Goal: Register for event/course

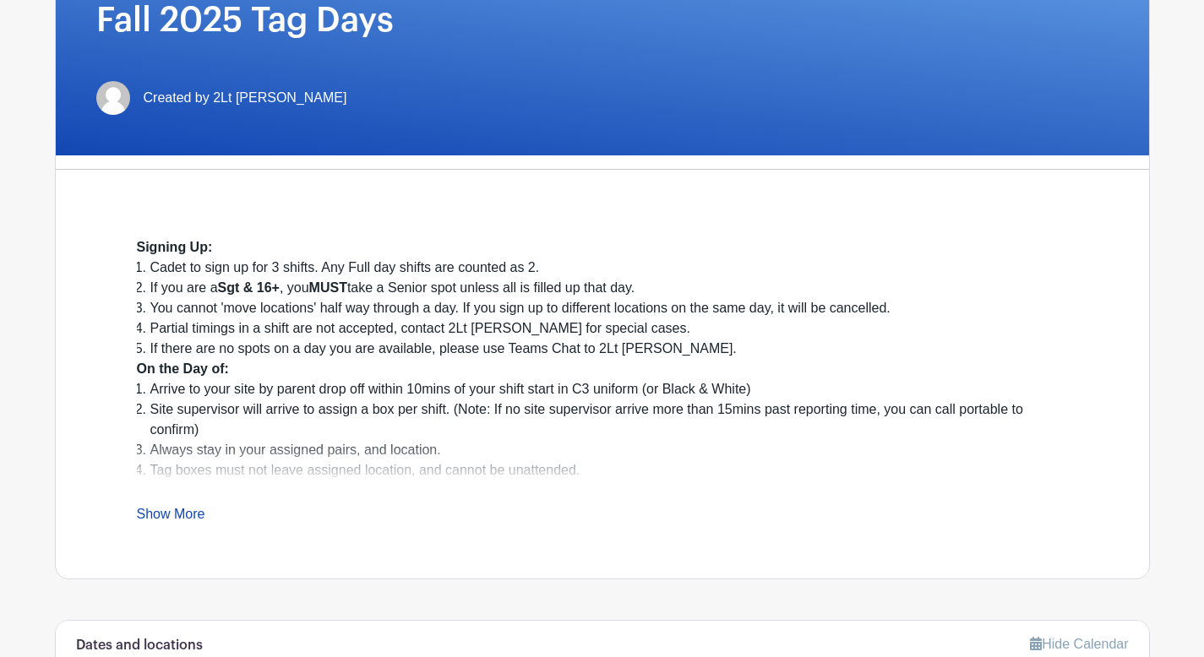
scroll to position [292, 0]
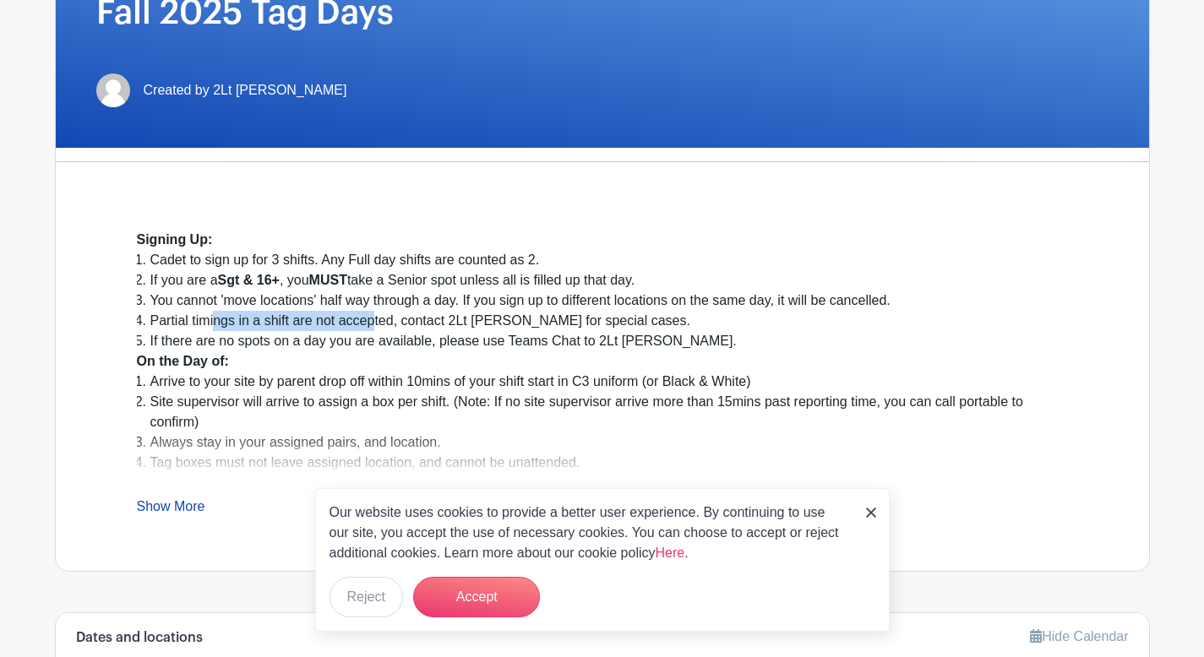
drag, startPoint x: 213, startPoint y: 319, endPoint x: 374, endPoint y: 324, distance: 161.4
click at [374, 324] on li "Partial timings in a shift are not accepted, contact 2Lt [PERSON_NAME] for spec…" at bounding box center [608, 321] width 917 height 20
drag, startPoint x: 150, startPoint y: 323, endPoint x: 395, endPoint y: 316, distance: 244.3
click at [395, 316] on li "Partial timings in a shift are not accepted, contact 2Lt [PERSON_NAME] for spec…" at bounding box center [608, 321] width 917 height 20
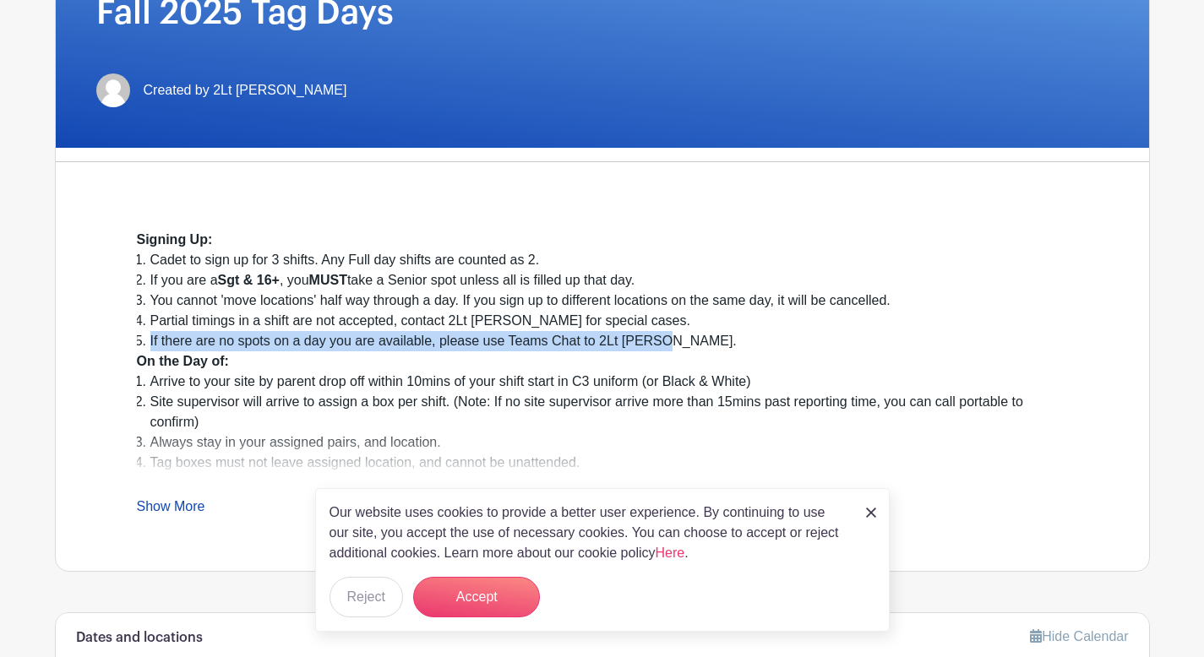
drag, startPoint x: 149, startPoint y: 337, endPoint x: 727, endPoint y: 347, distance: 578.0
click at [727, 347] on li "If there are no spots on a day you are available, please use Teams Chat to 2Lt …" at bounding box center [608, 341] width 917 height 20
copy li "If there are no spots on a day you are available, please use Teams Chat to 2Lt …"
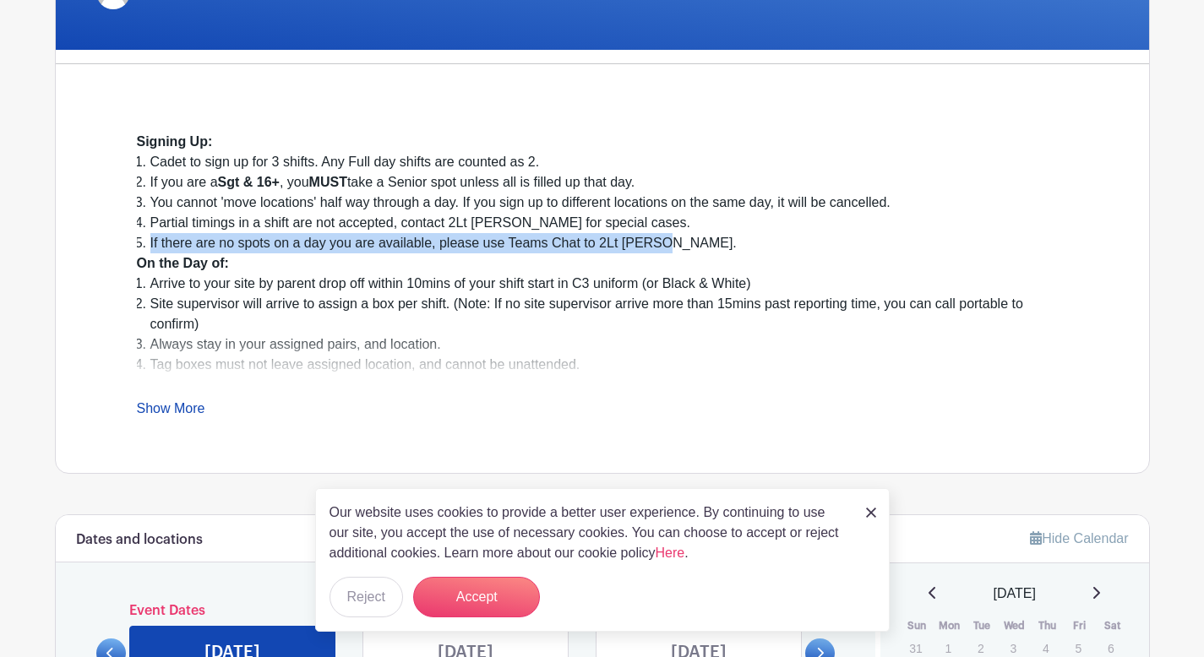
scroll to position [397, 0]
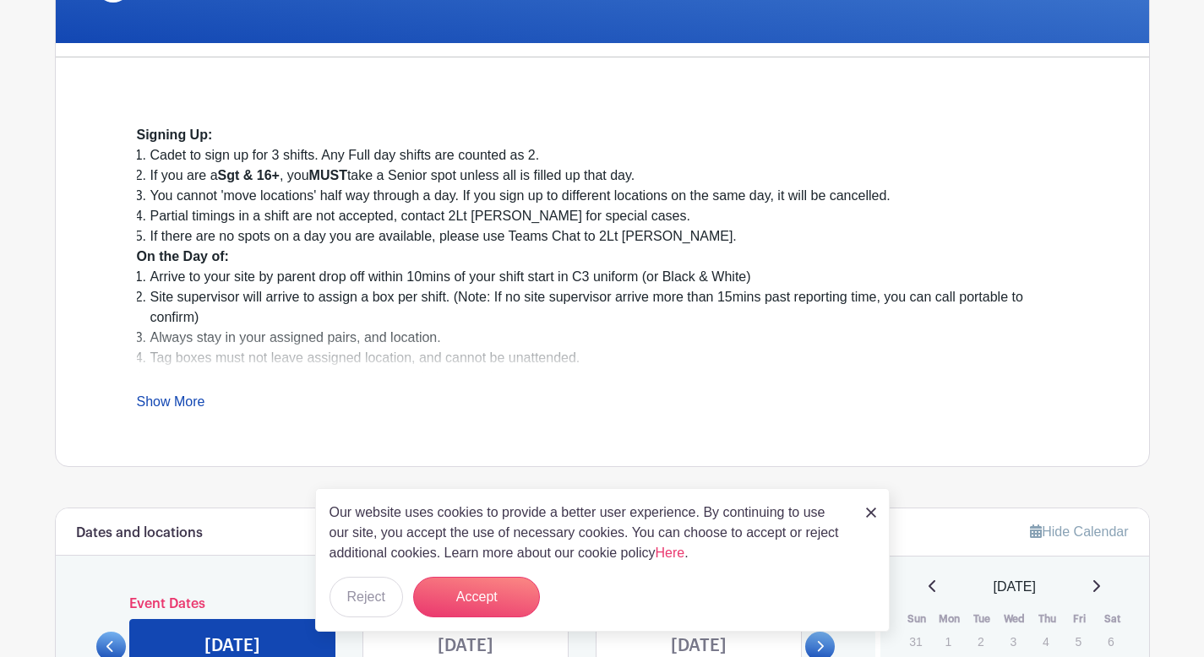
click at [183, 388] on div "Signing Up: Cadet to sign up for 3 shifts. Any Full day shifts are counted as 2…" at bounding box center [602, 268] width 931 height 287
click at [184, 405] on link "Show More" at bounding box center [171, 405] width 68 height 21
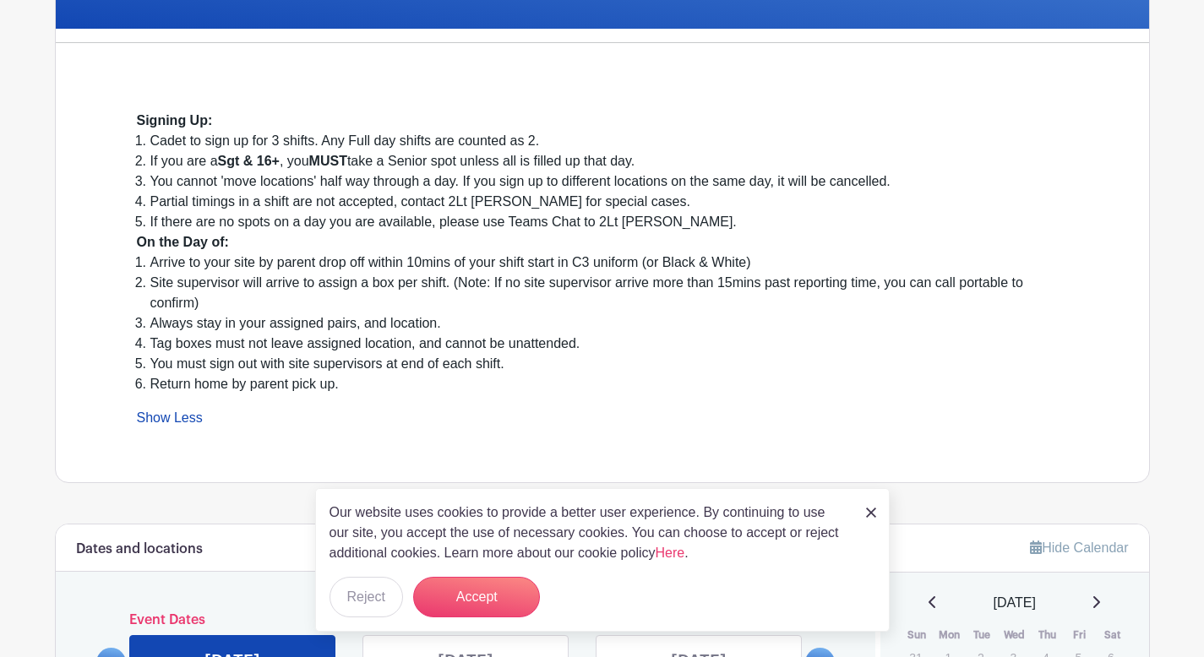
scroll to position [424, 0]
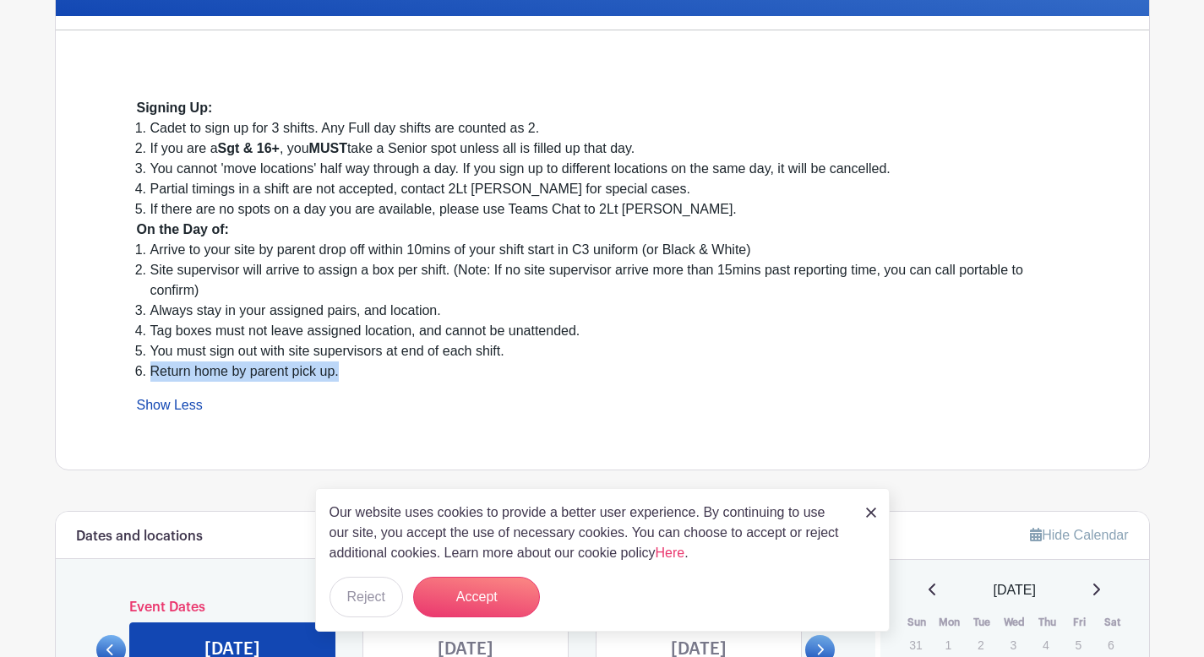
drag, startPoint x: 143, startPoint y: 373, endPoint x: 347, endPoint y: 380, distance: 204.6
click at [347, 380] on li "Return home by parent pick up." at bounding box center [608, 372] width 917 height 20
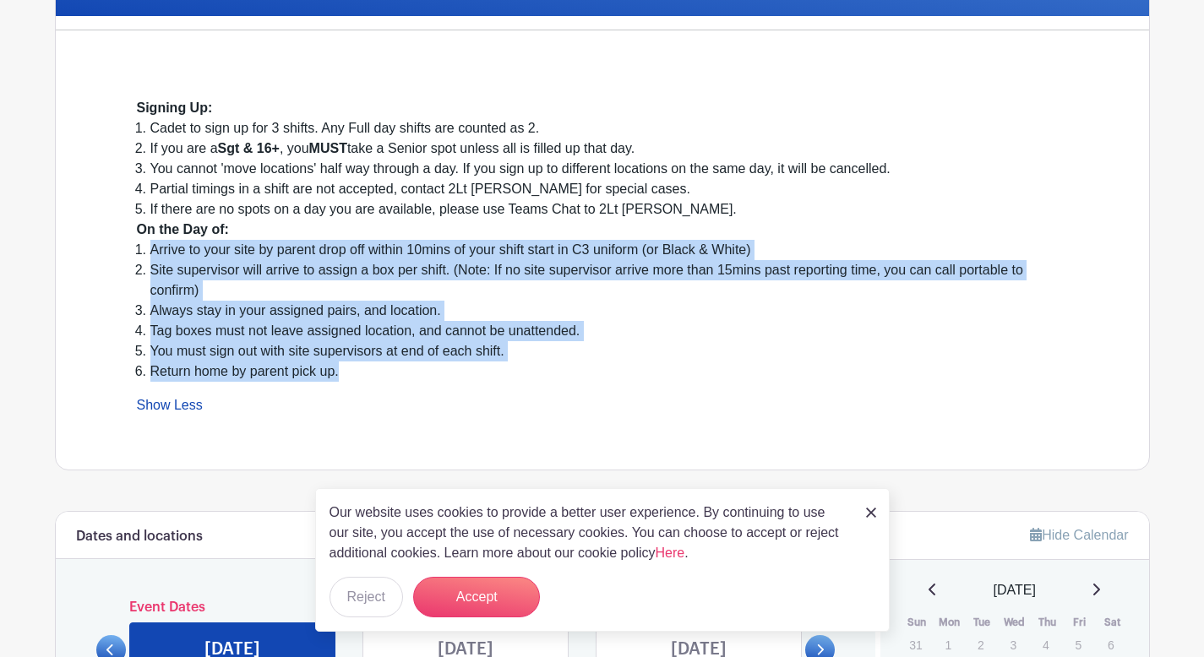
drag, startPoint x: 347, startPoint y: 371, endPoint x: 143, endPoint y: 252, distance: 236.6
click at [143, 252] on ol "Arrive to your site by parent drop off within 10mins of your shift start in C3 …" at bounding box center [602, 311] width 931 height 142
copy ol "Arrive to your site by parent drop off within 10mins of your shift start in C3 …"
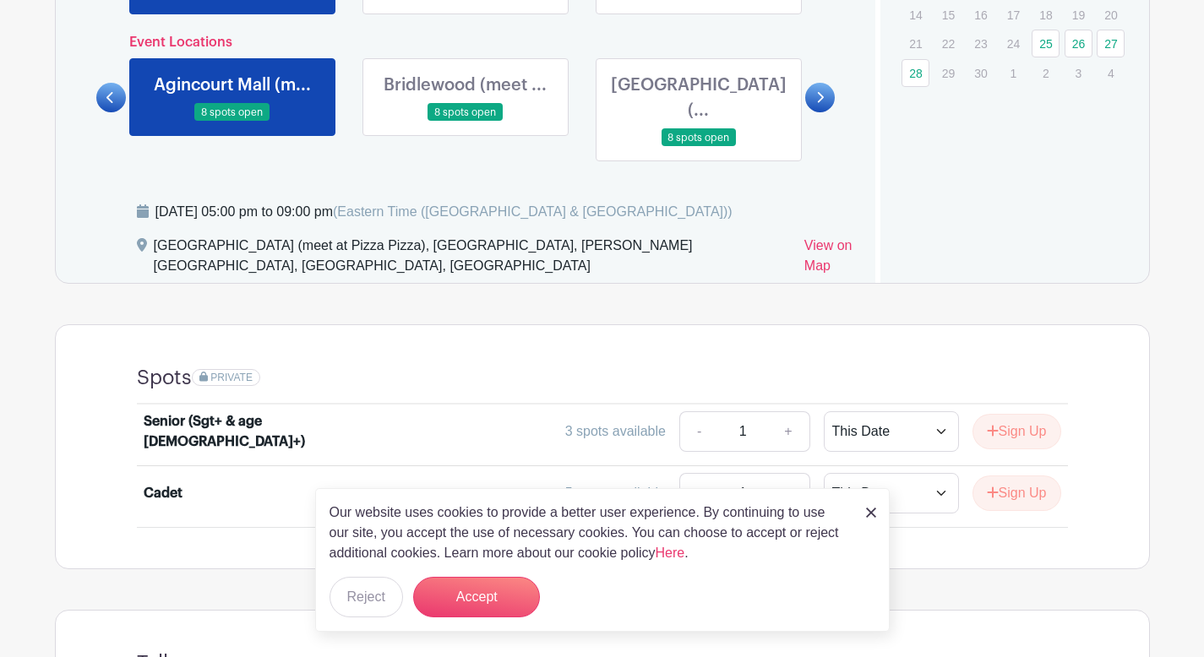
scroll to position [1102, 0]
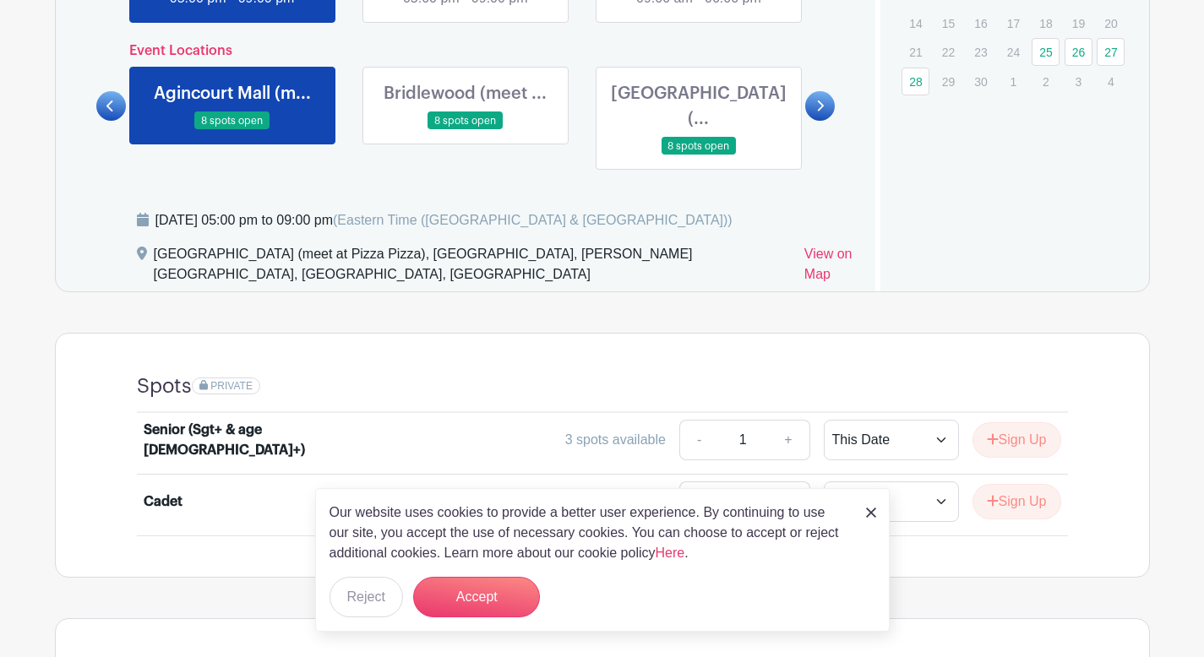
click at [466, 130] on link at bounding box center [466, 130] width 0 height 0
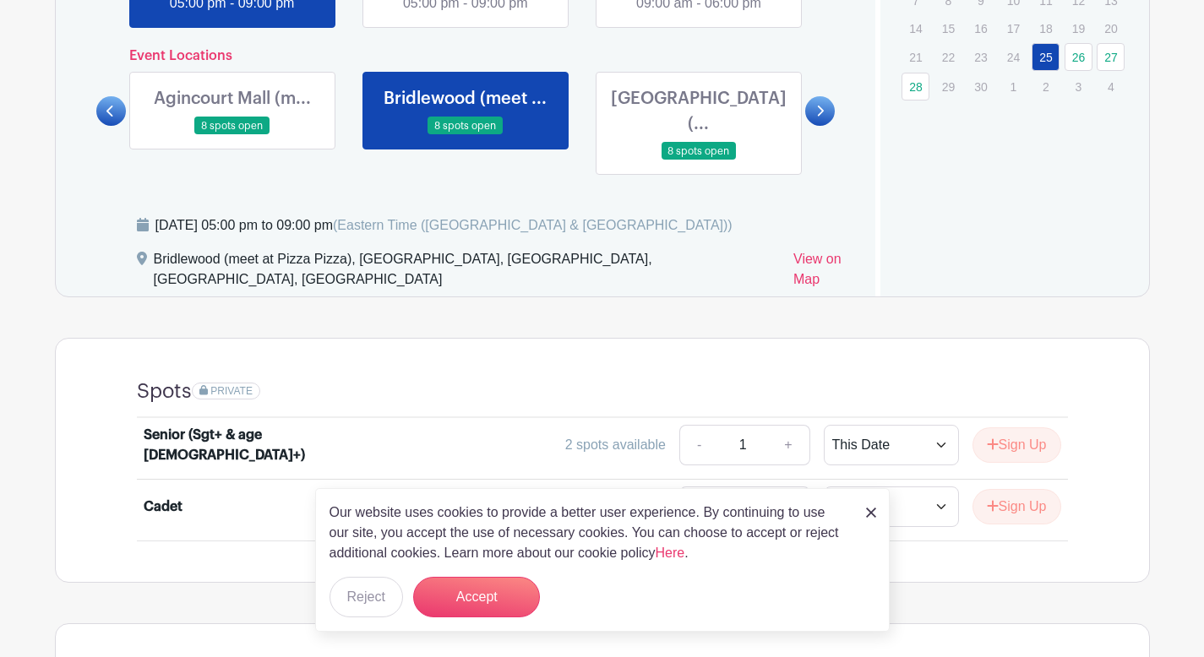
scroll to position [1094, 0]
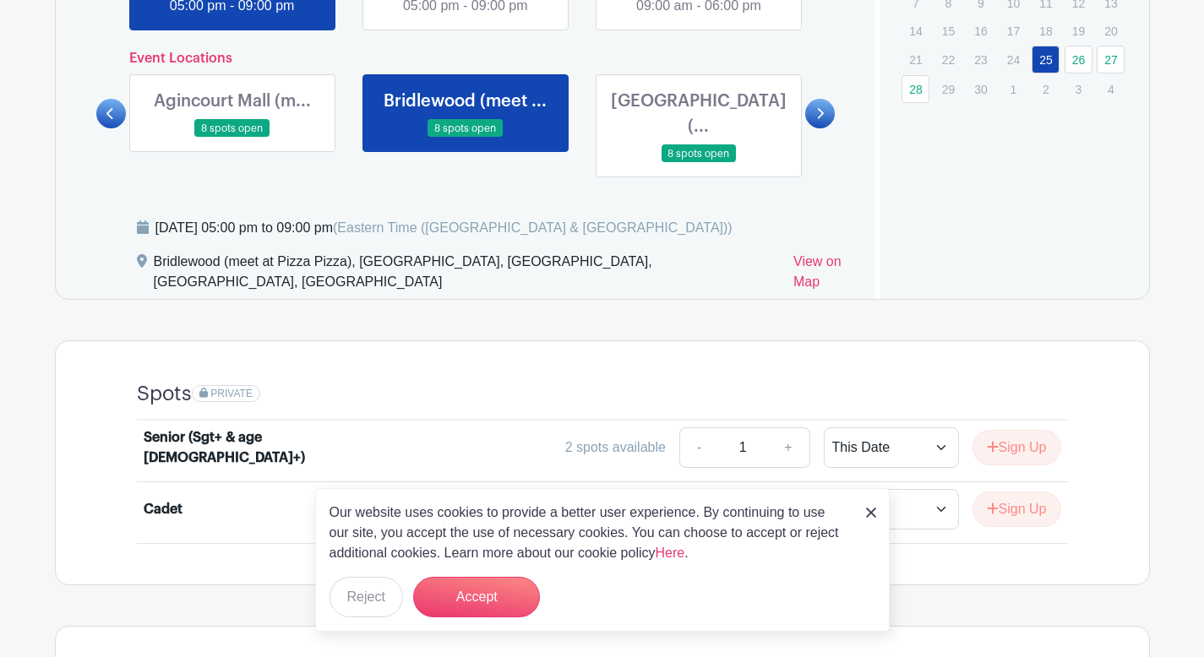
click at [699, 163] on link at bounding box center [699, 163] width 0 height 0
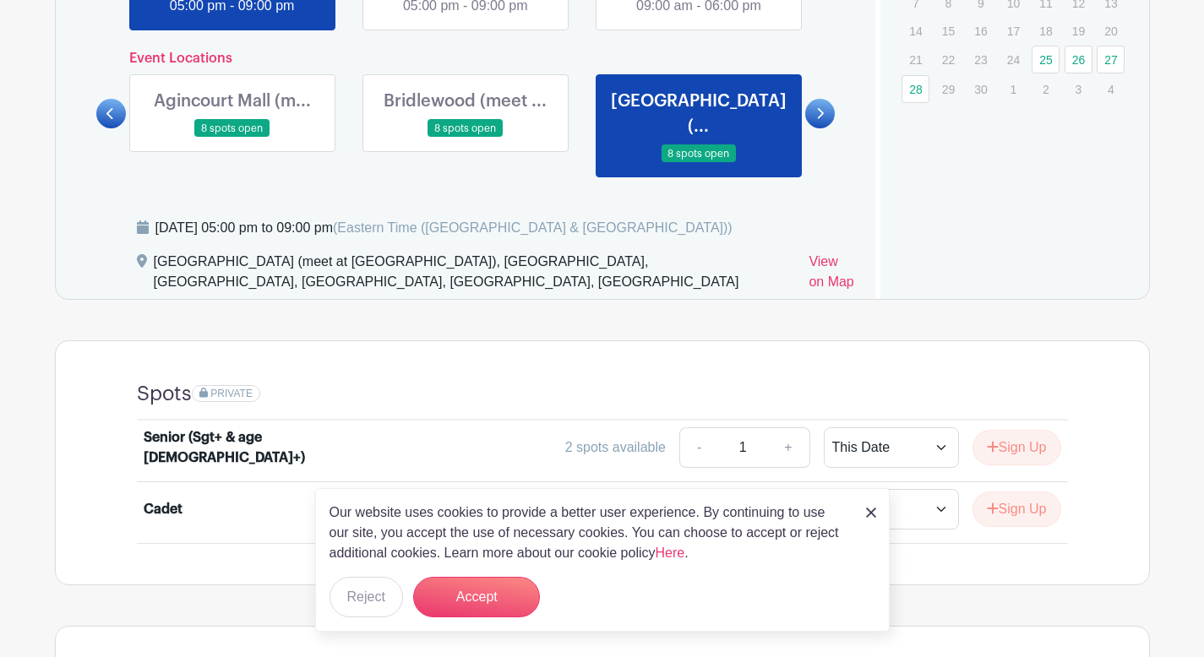
click at [802, 104] on div "[GEOGRAPHIC_DATA] (... 8 spots open" at bounding box center [698, 125] width 233 height 103
click at [819, 107] on icon at bounding box center [820, 113] width 8 height 13
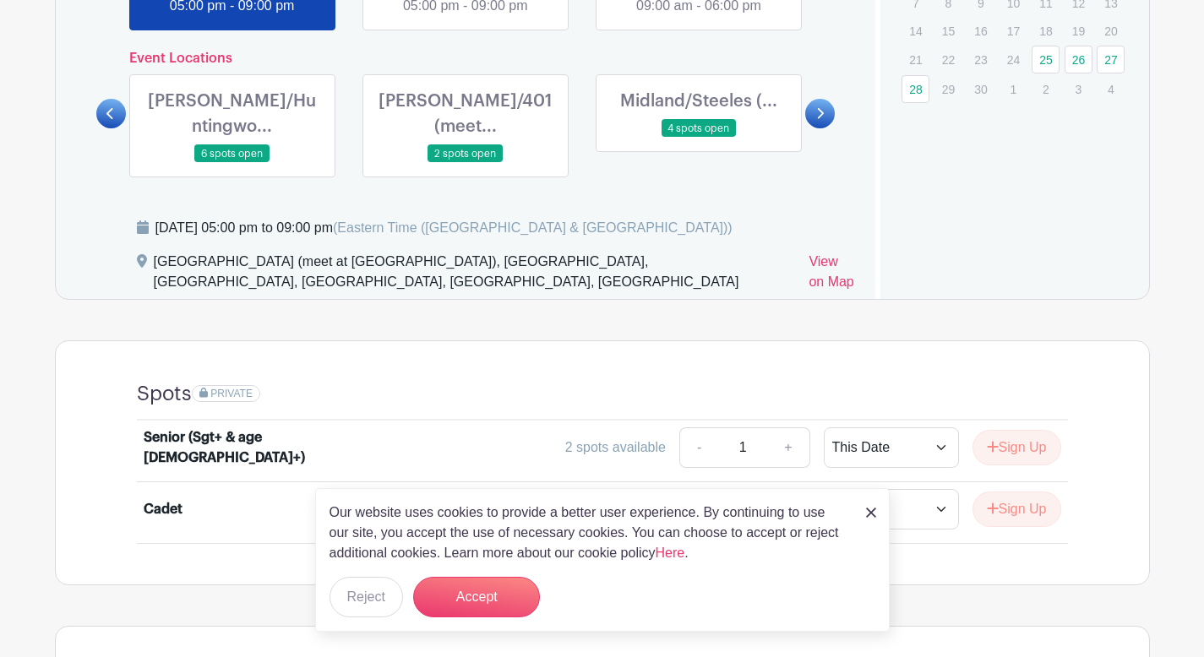
click at [466, 163] on link at bounding box center [466, 163] width 0 height 0
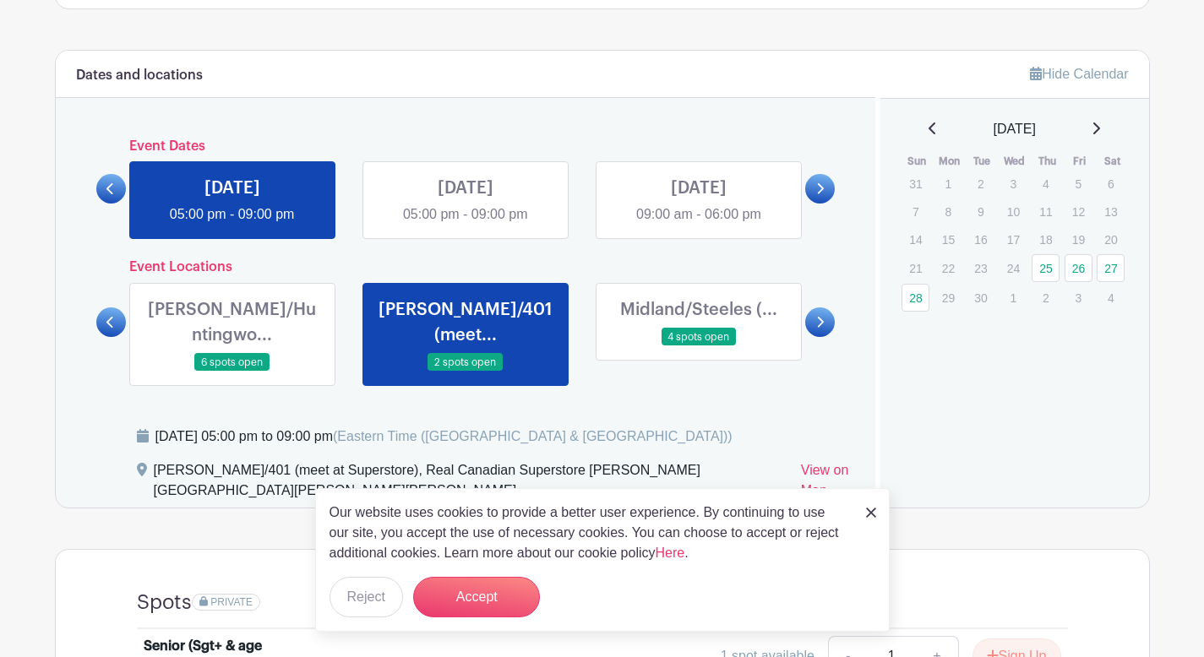
scroll to position [887, 0]
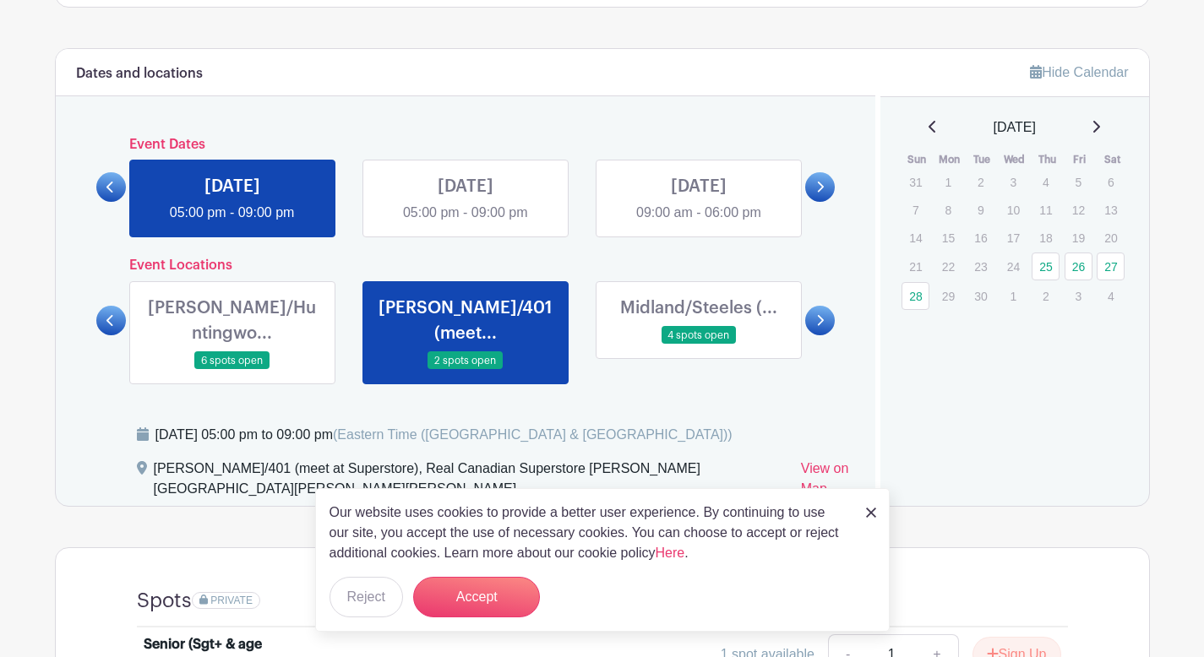
click at [112, 315] on link at bounding box center [111, 321] width 30 height 30
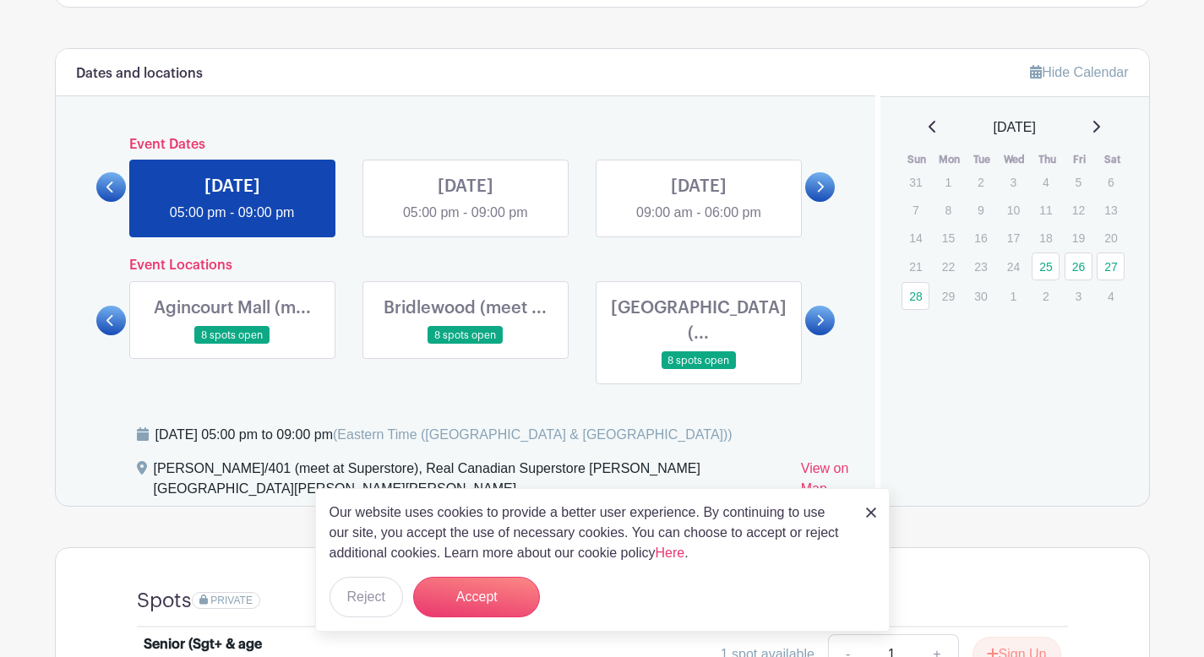
click at [232, 345] on link at bounding box center [232, 345] width 0 height 0
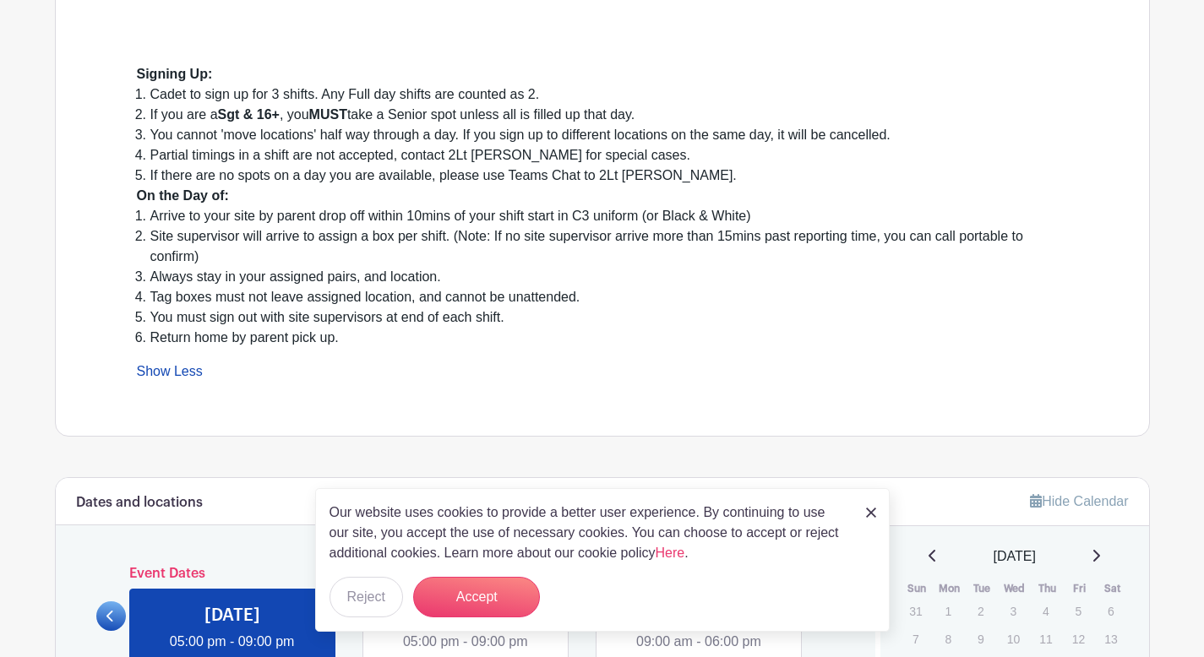
scroll to position [455, 0]
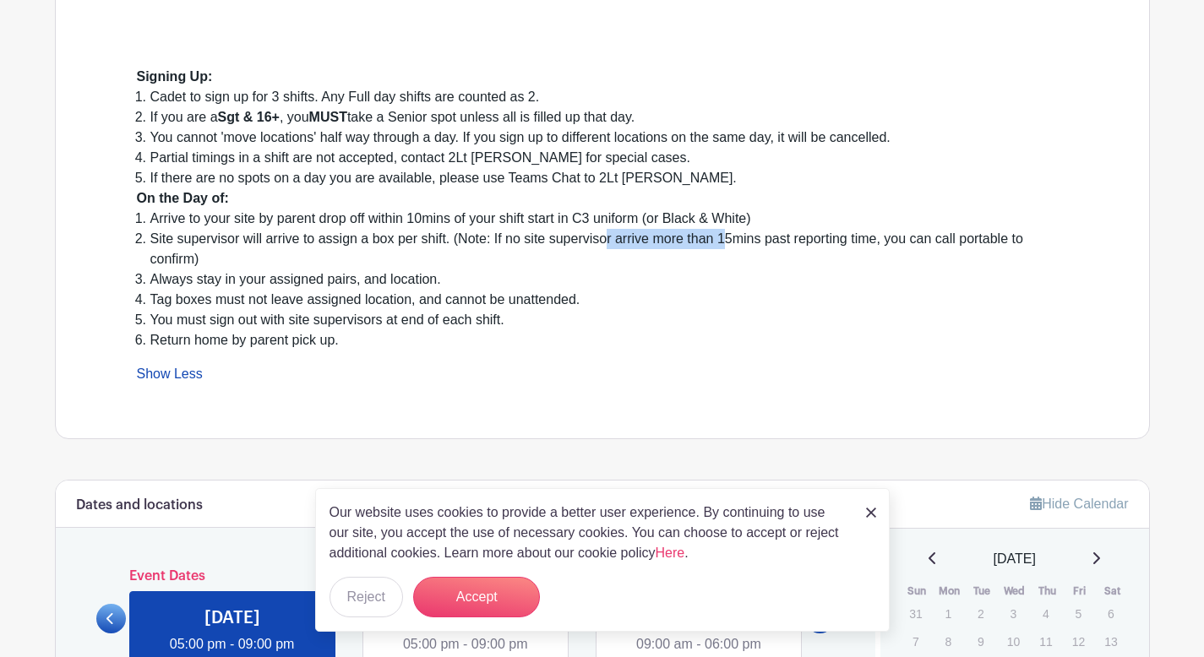
drag, startPoint x: 612, startPoint y: 240, endPoint x: 730, endPoint y: 241, distance: 118.3
click at [730, 241] on li "Site supervisor will arrive to assign a box per shift. (Note: If no site superv…" at bounding box center [608, 249] width 917 height 41
click at [898, 239] on li "Site supervisor will arrive to assign a box per shift. (Note: If no site superv…" at bounding box center [608, 249] width 917 height 41
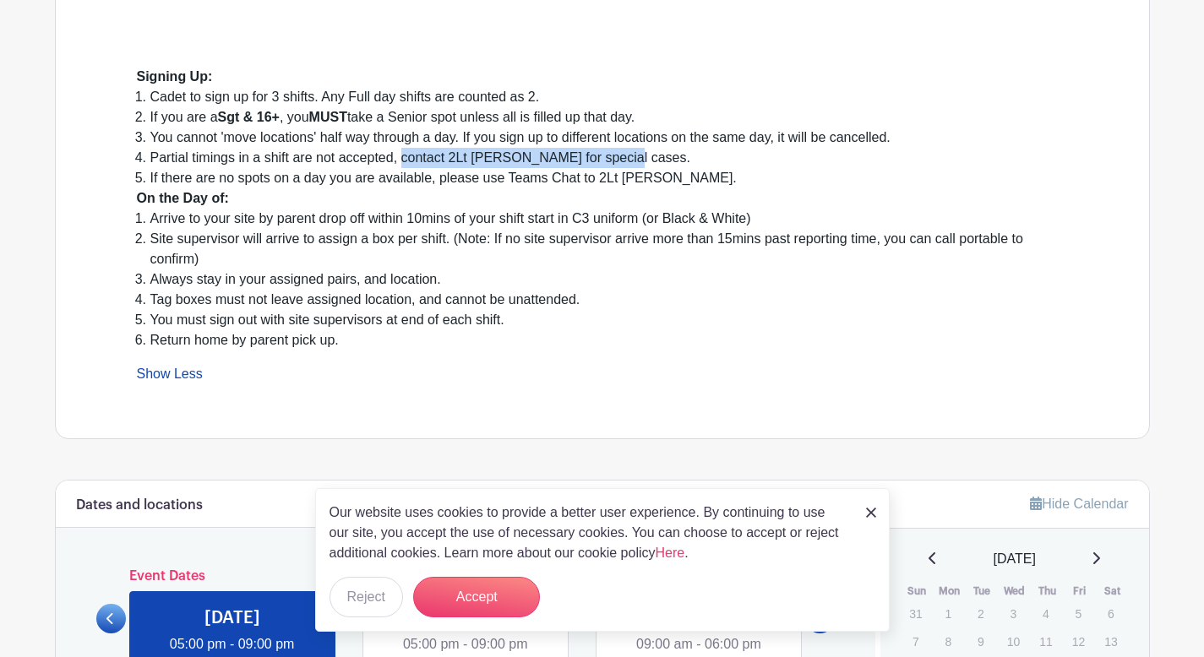
drag, startPoint x: 405, startPoint y: 159, endPoint x: 700, endPoint y: 159, distance: 294.8
click at [700, 159] on li "Partial timings in a shift are not accepted, contact 2Lt [PERSON_NAME] for spec…" at bounding box center [608, 158] width 917 height 20
copy li "contact 2Lt [PERSON_NAME] for special cases."
drag, startPoint x: 660, startPoint y: 117, endPoint x: 43, endPoint y: 121, distance: 616.7
click at [43, 121] on main "Log In Sign Up for Free 110 Black Hawk Squadron Fall 2025 Tag Days Created by 2…" at bounding box center [602, 666] width 1204 height 2242
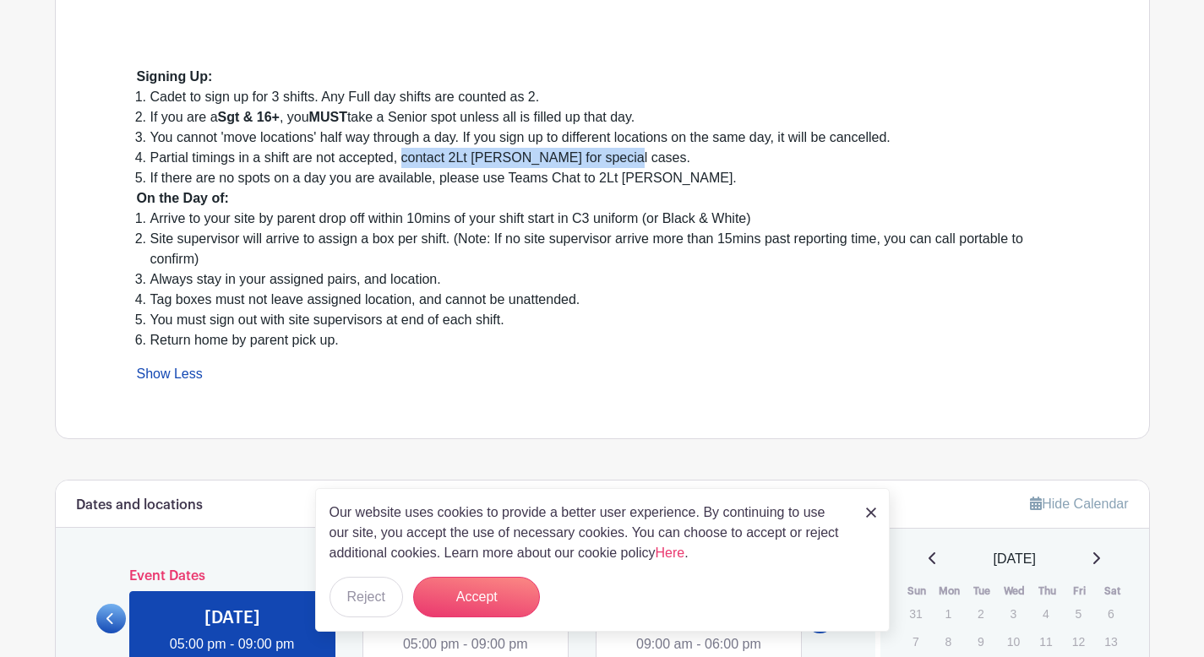
copy li "If you are a Sgt & 16+ , you MUST take a Senior spot unless all is filled up th…"
